Goal: Information Seeking & Learning: Understand process/instructions

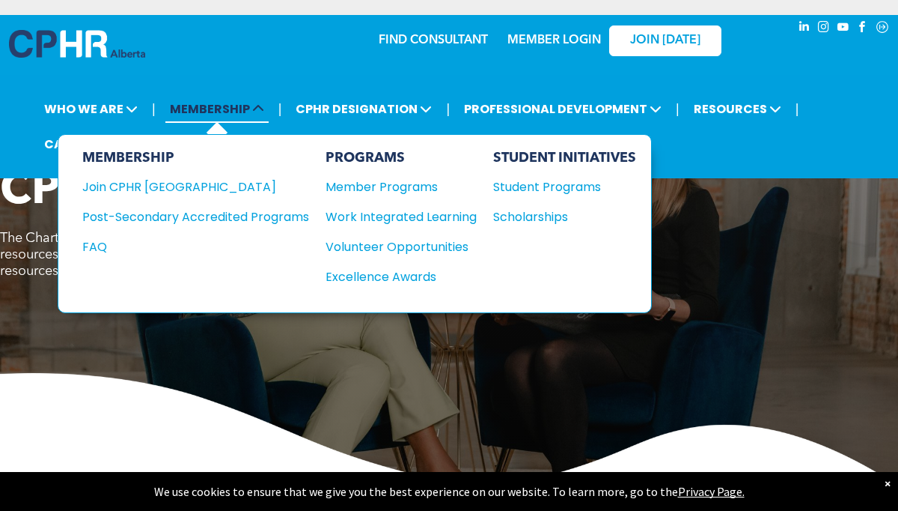
click at [204, 112] on span "MEMBERSHIP" at bounding box center [216, 109] width 103 height 28
click at [180, 182] on div "Join CPHR [GEOGRAPHIC_DATA]" at bounding box center [184, 186] width 204 height 19
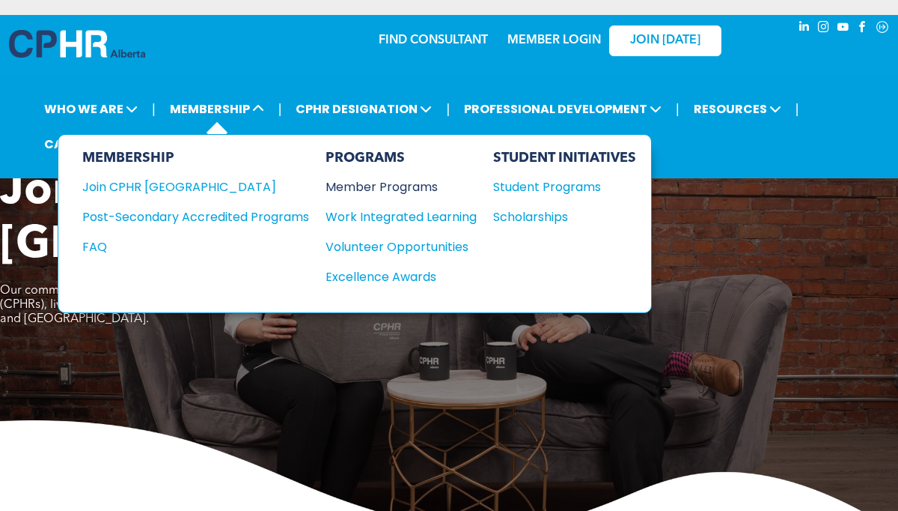
click at [389, 187] on div "Member Programs" at bounding box center [394, 186] width 136 height 19
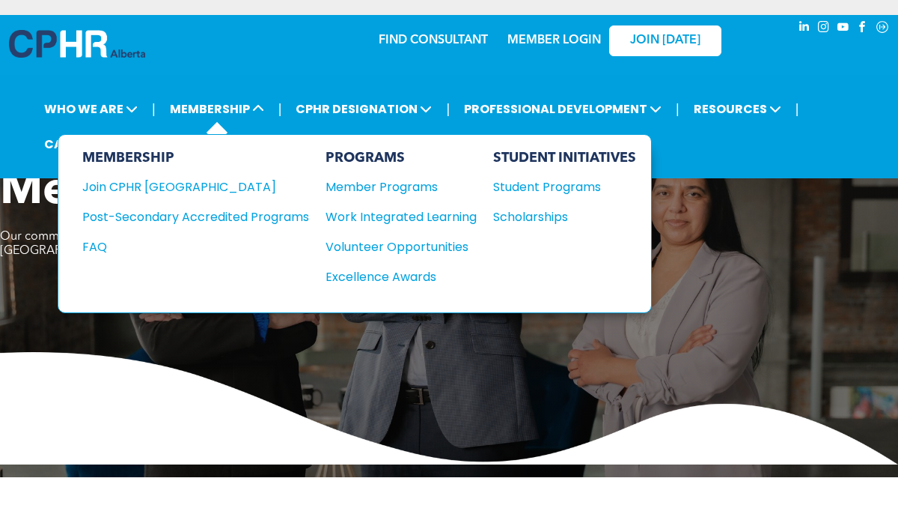
click at [383, 169] on div "PROGRAMS Member Programs Work Integrated Learning Volunteer Opportunities Excel…" at bounding box center [401, 223] width 151 height 147
click at [382, 184] on div "Member Programs" at bounding box center [394, 186] width 136 height 19
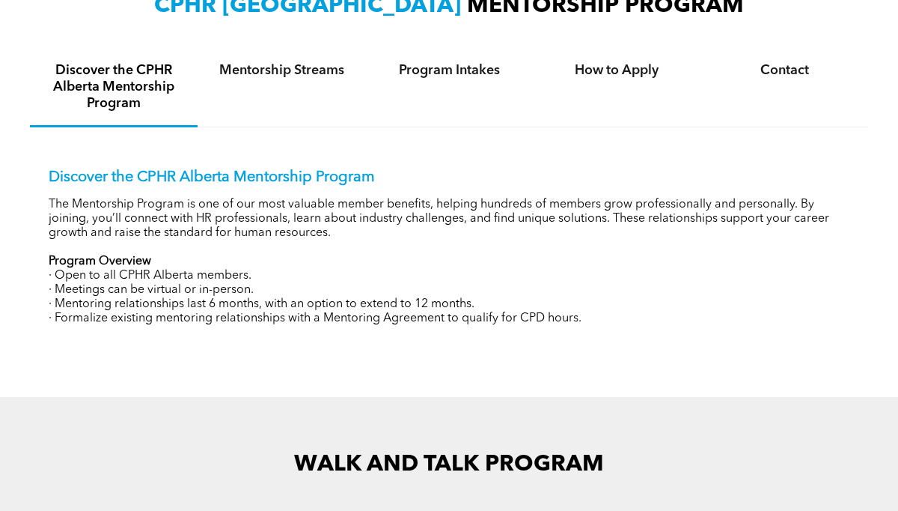
scroll to position [537, 0]
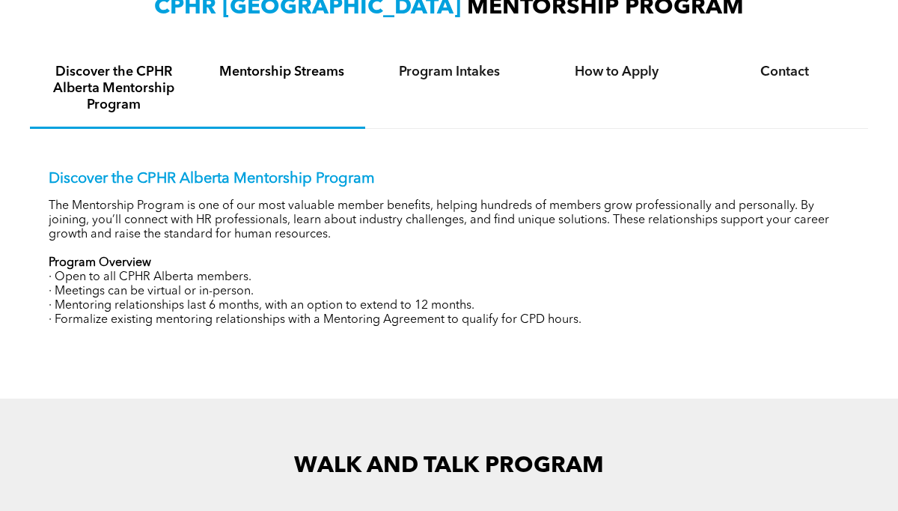
click at [314, 72] on h4 "Mentorship Streams" at bounding box center [281, 72] width 141 height 16
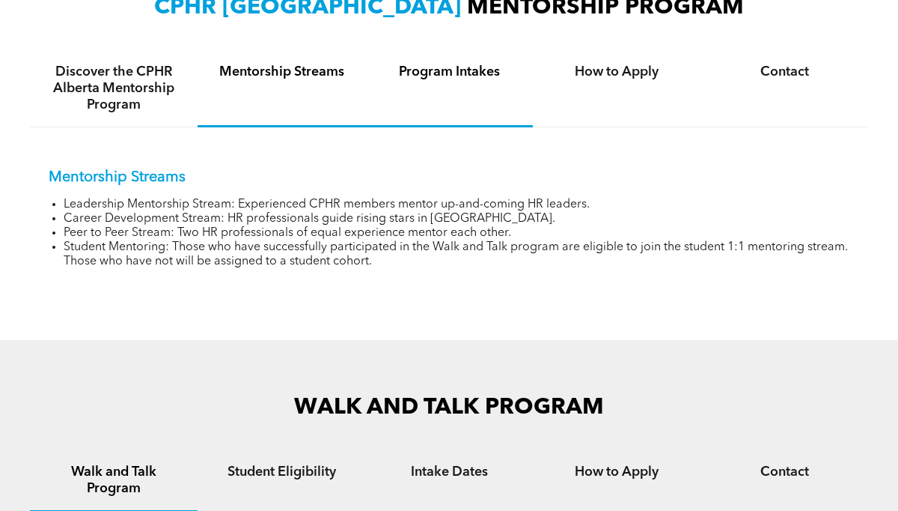
click at [463, 81] on div "Program Intakes" at bounding box center [449, 88] width 168 height 77
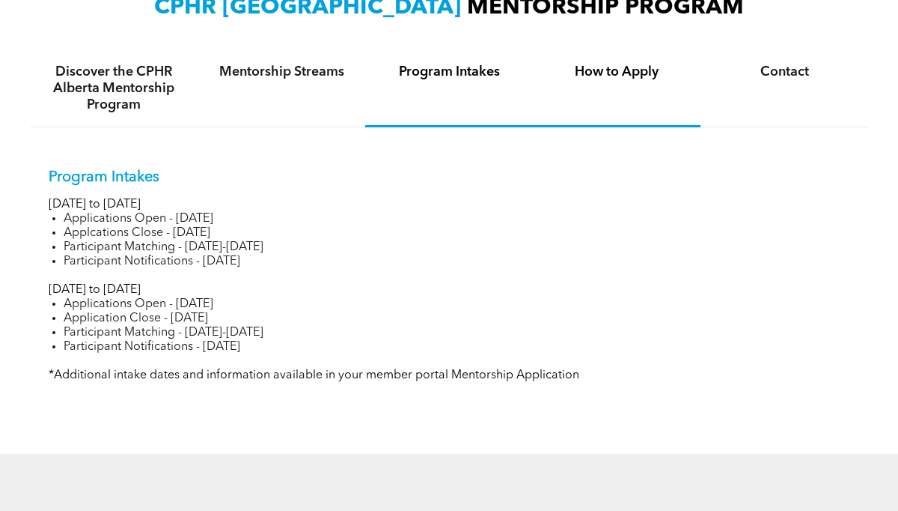
click at [585, 74] on h4 "How to Apply" at bounding box center [617, 72] width 141 height 16
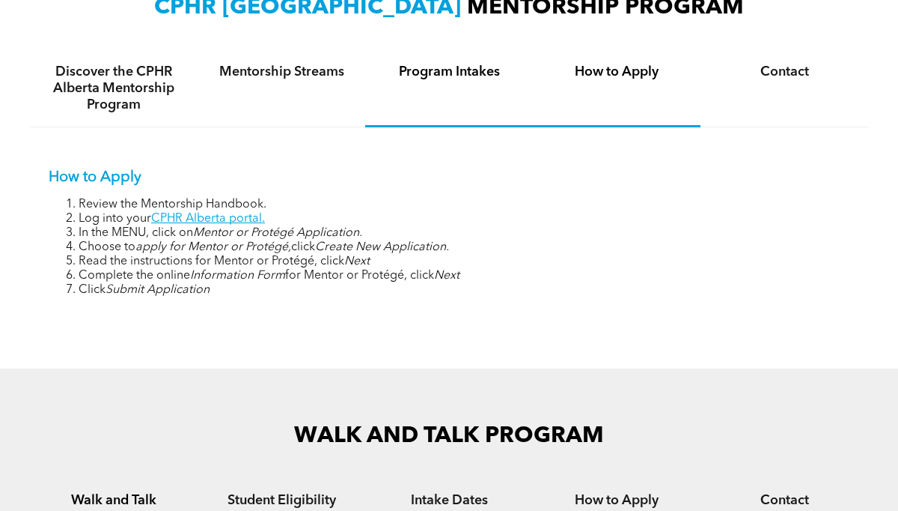
click at [451, 69] on h4 "Program Intakes" at bounding box center [449, 72] width 141 height 16
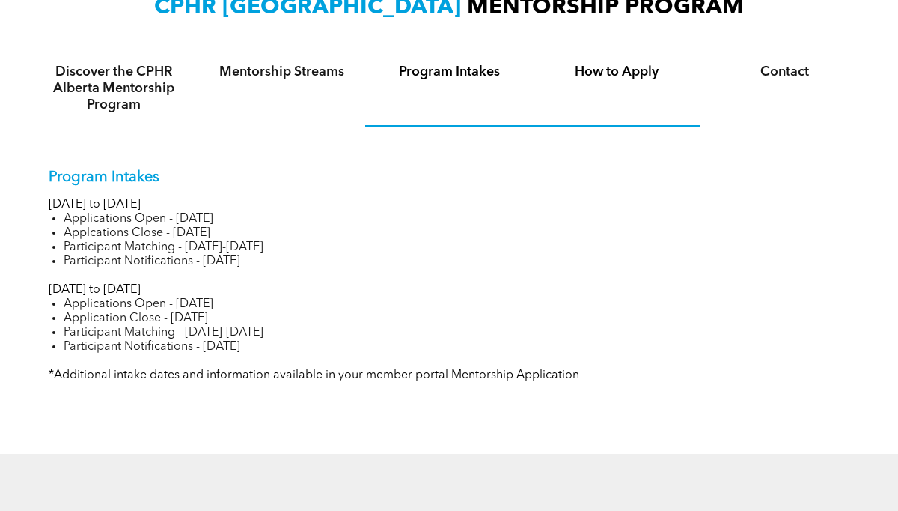
click at [612, 69] on h4 "How to Apply" at bounding box center [617, 72] width 141 height 16
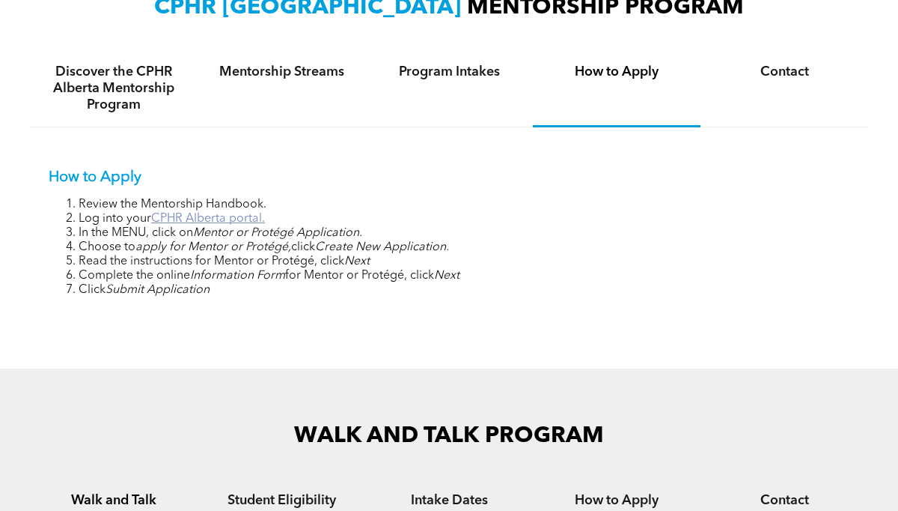
click at [193, 217] on link "CPHR Alberta portal." at bounding box center [208, 219] width 114 height 12
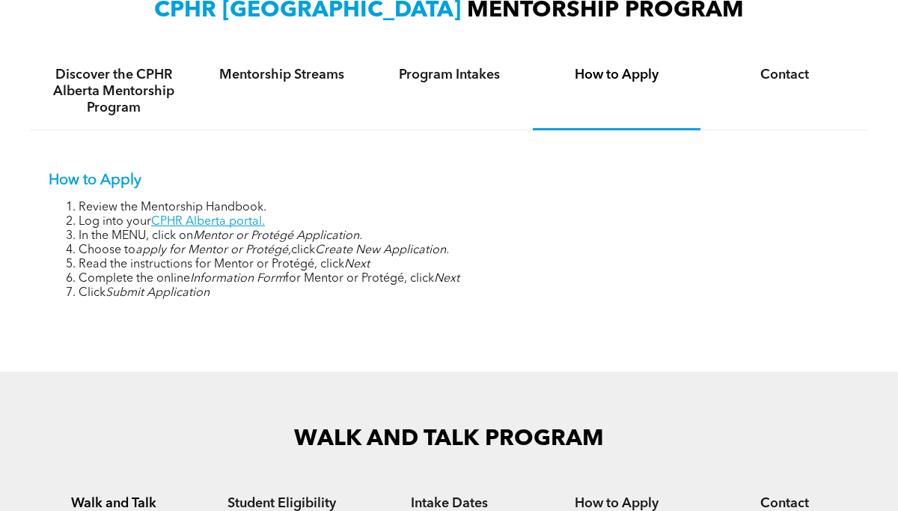
scroll to position [540, 0]
